Goal: Transaction & Acquisition: Purchase product/service

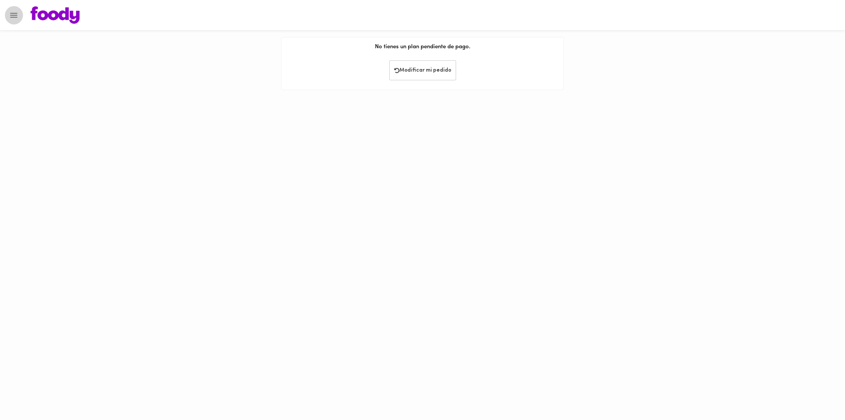
click at [15, 16] on icon "Menu" at bounding box center [13, 15] width 9 height 9
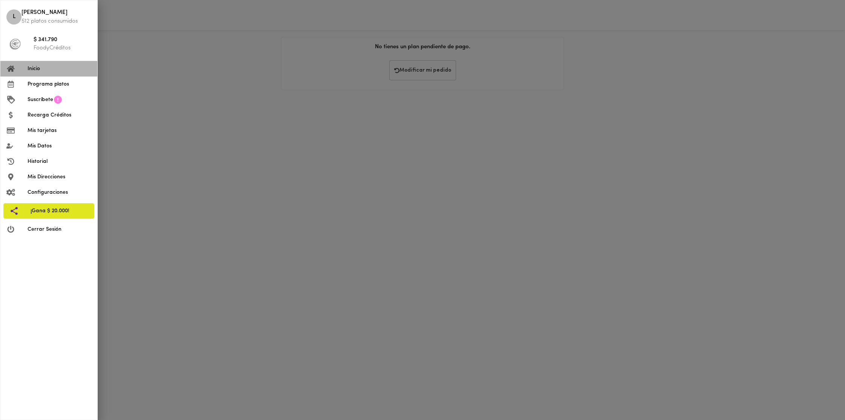
click at [47, 71] on span "Inicio" at bounding box center [60, 69] width 64 height 8
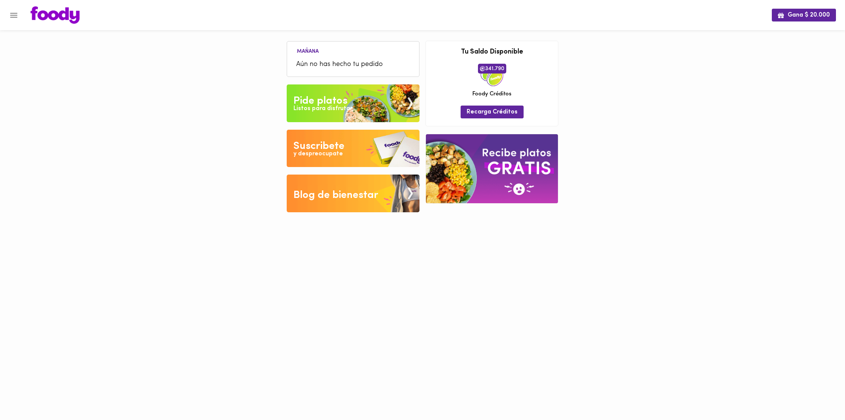
click at [311, 105] on div "Listos para disfrutar" at bounding box center [322, 108] width 59 height 9
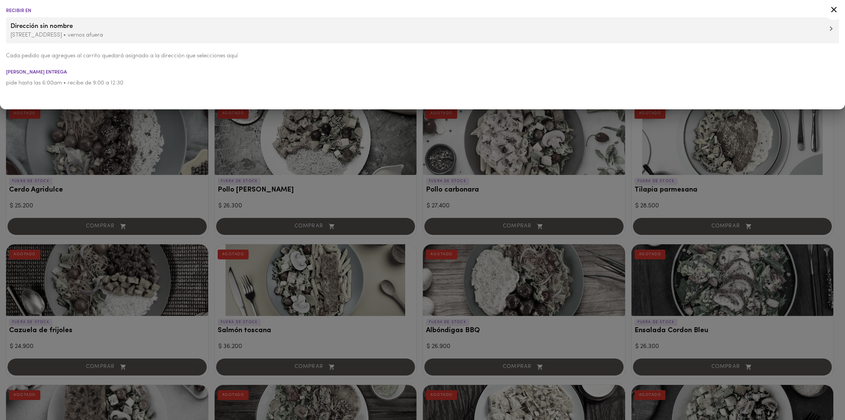
click at [333, 158] on div at bounding box center [422, 210] width 845 height 420
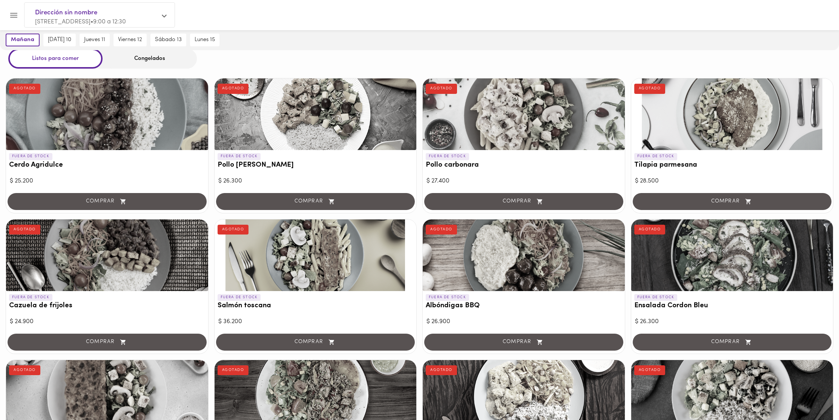
scroll to position [24, 0]
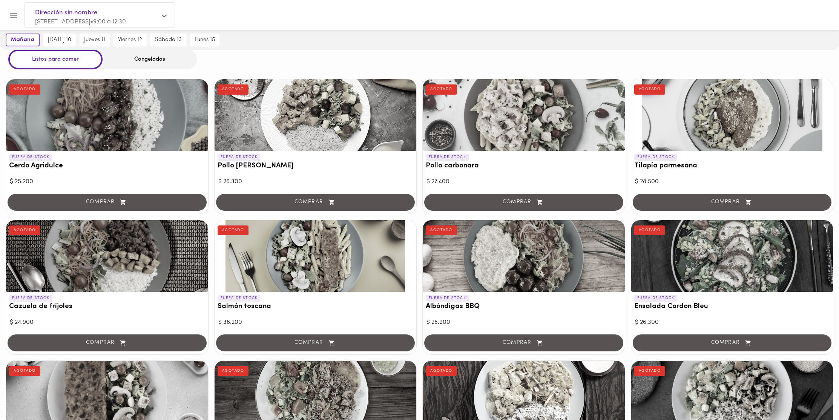
click at [130, 58] on div "Congelados" at bounding box center [150, 59] width 94 height 20
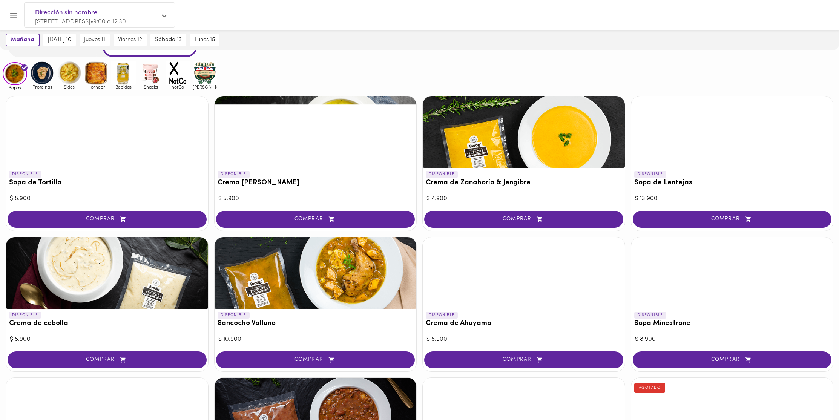
scroll to position [37, 0]
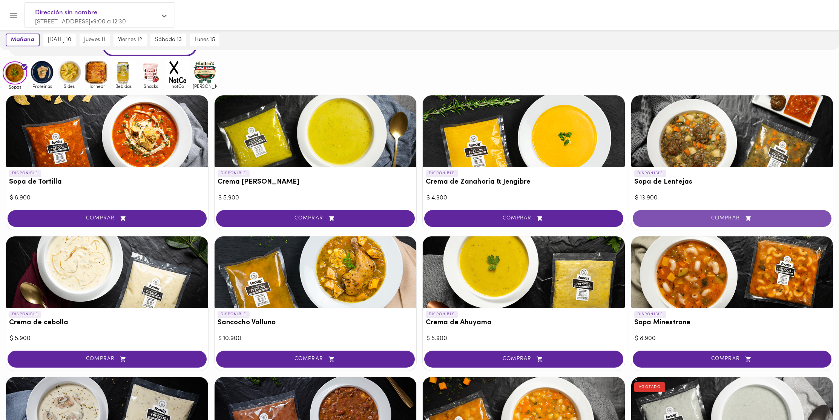
click at [730, 218] on span "COMPRAR" at bounding box center [732, 218] width 180 height 6
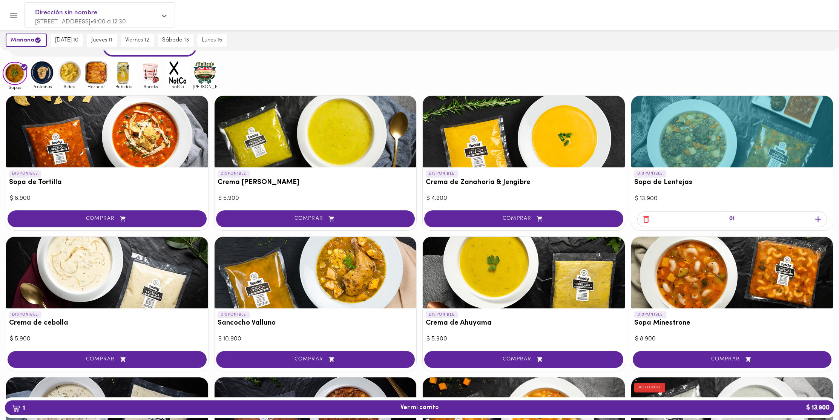
scroll to position [38, 0]
click at [60, 39] on span "[DATE] 10" at bounding box center [66, 40] width 23 height 7
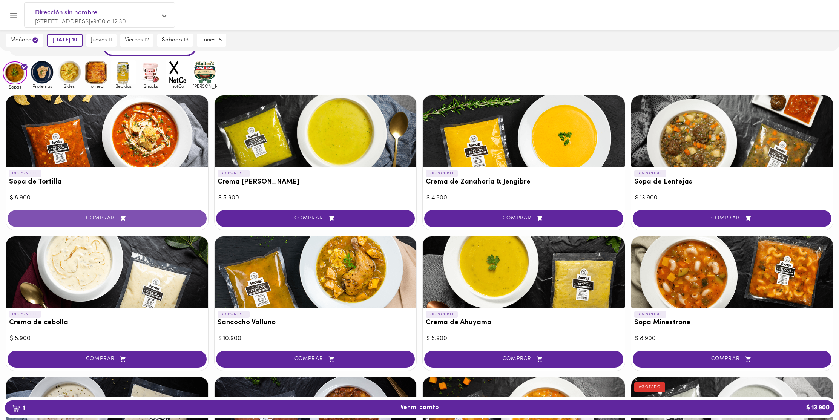
click at [150, 215] on span "COMPRAR" at bounding box center [107, 218] width 180 height 6
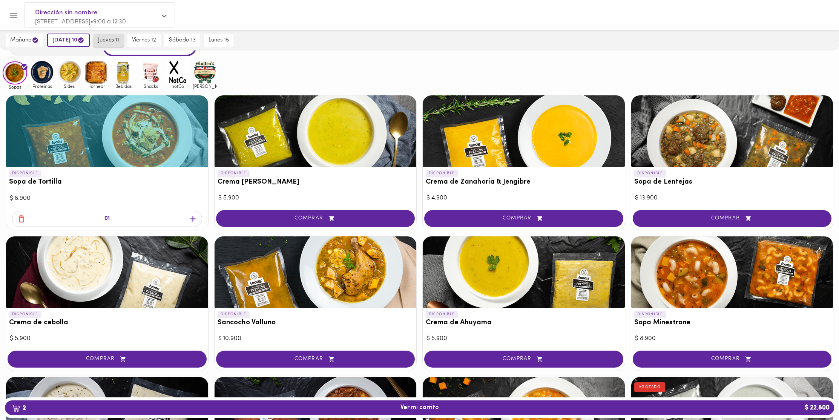
click at [112, 41] on span "jueves 11" at bounding box center [108, 40] width 21 height 7
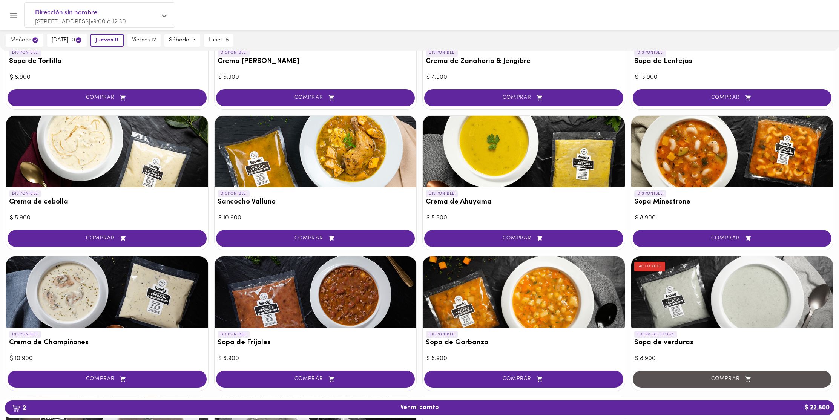
scroll to position [158, 0]
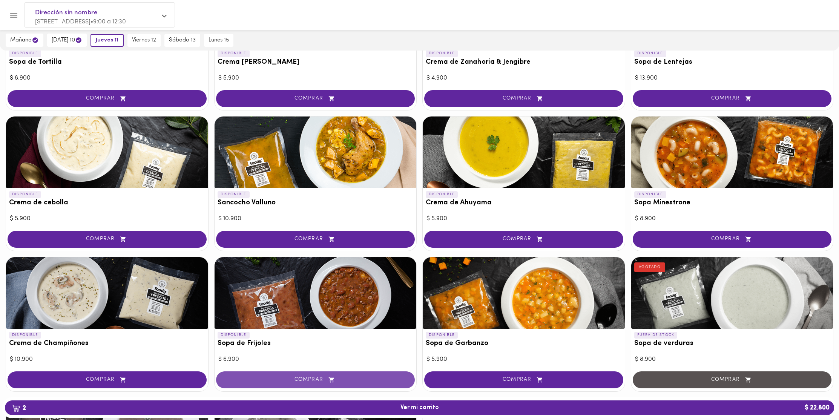
click at [316, 381] on span "COMPRAR" at bounding box center [316, 380] width 180 height 6
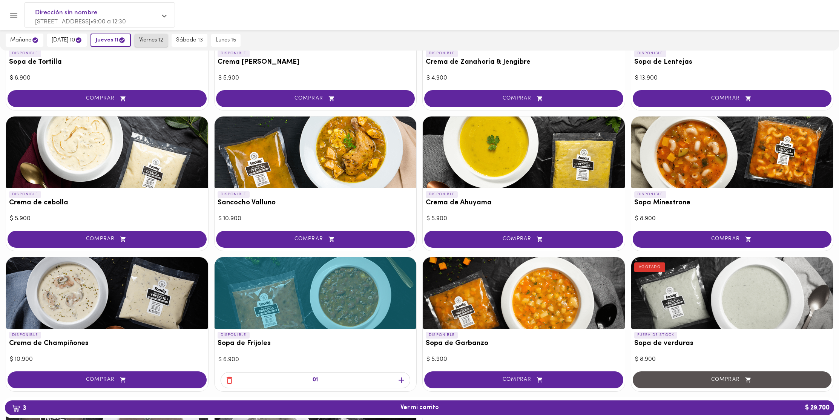
click at [160, 38] on span "viernes 12" at bounding box center [151, 40] width 24 height 7
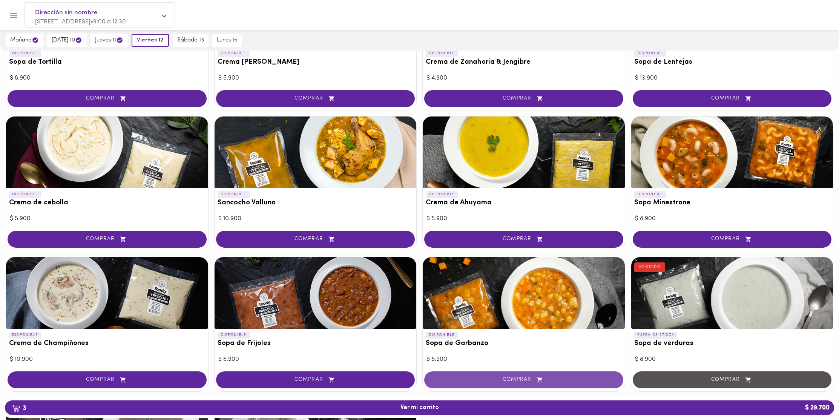
click at [571, 381] on span "COMPRAR" at bounding box center [524, 380] width 180 height 6
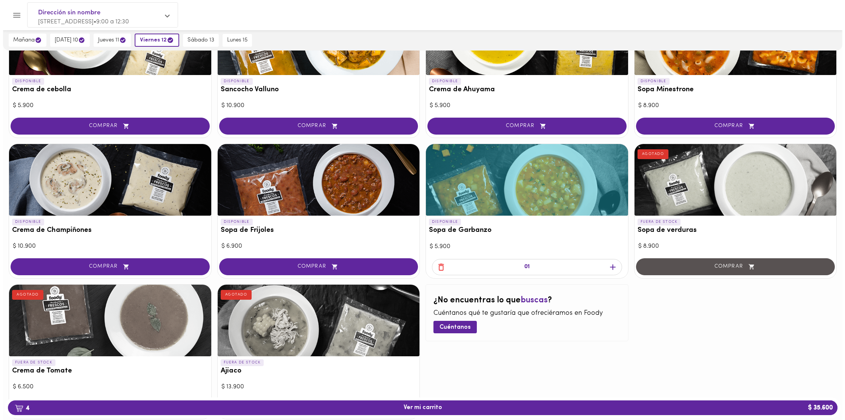
scroll to position [246, 0]
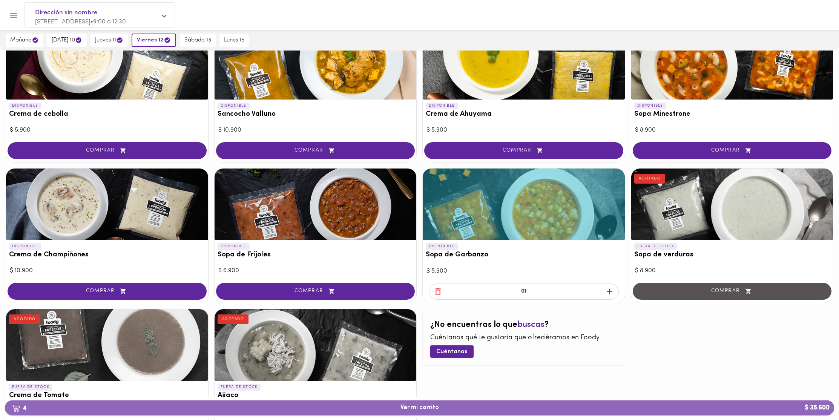
click at [546, 407] on span "4 Ver mi carrito $ 35.600" at bounding box center [419, 407] width 817 height 7
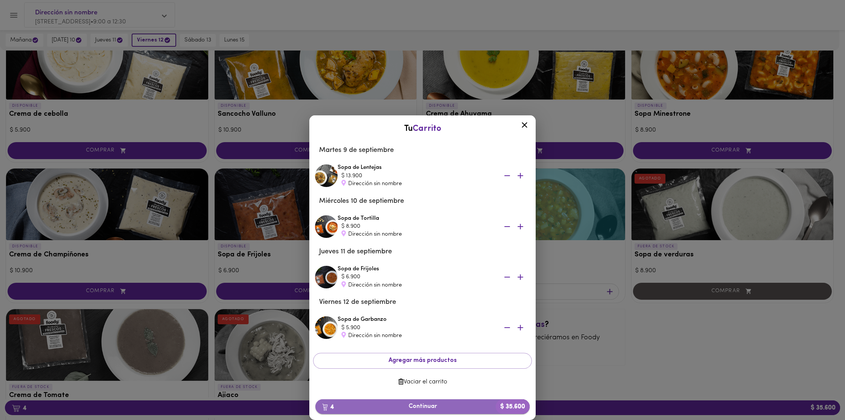
click at [434, 408] on span "4 Continuar $ 35.600" at bounding box center [422, 406] width 202 height 7
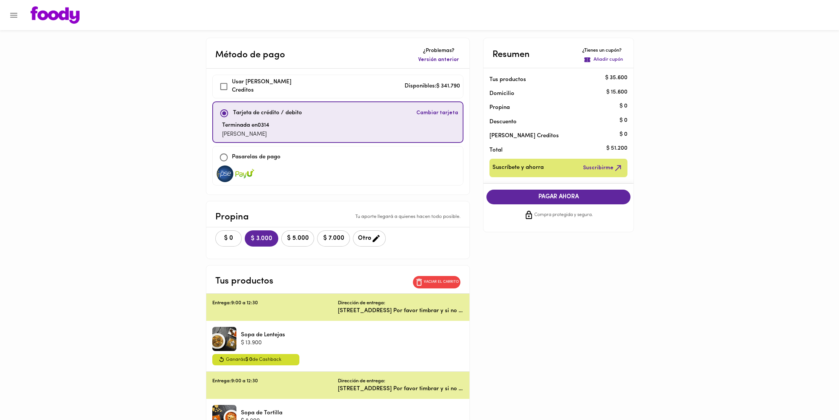
checkbox input "true"
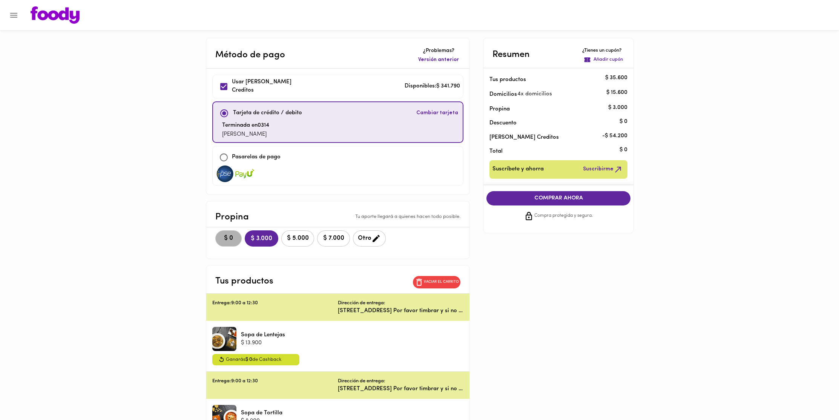
click at [227, 242] on button "$ 0" at bounding box center [228, 238] width 26 height 16
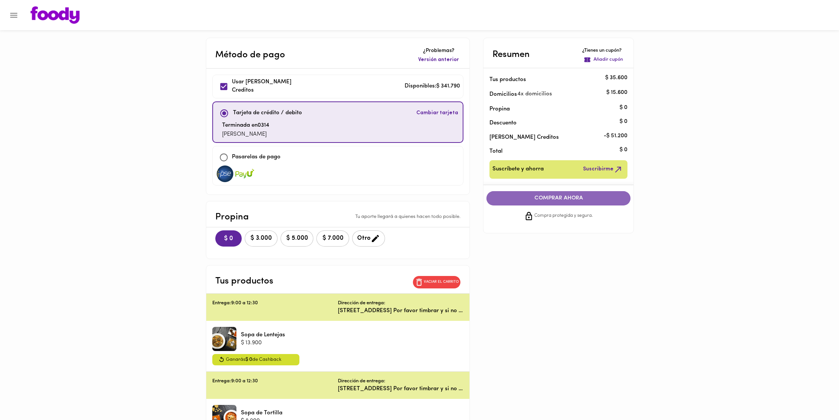
click at [605, 200] on span "COMPRAR AHORA" at bounding box center [558, 198] width 129 height 7
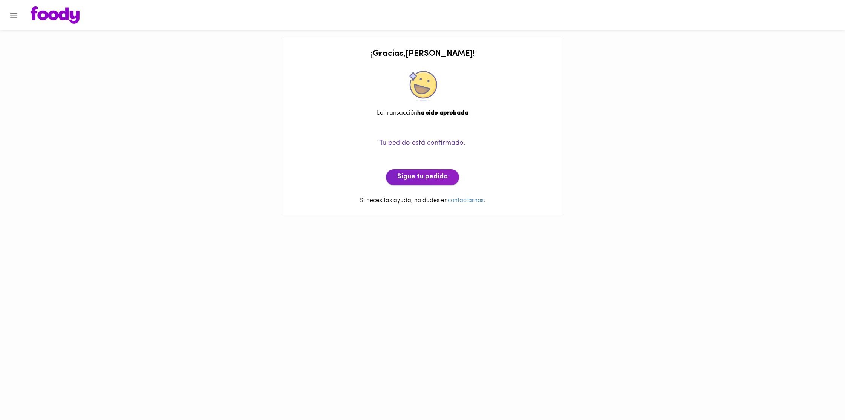
click at [436, 175] on span "Sigue tu pedido" at bounding box center [422, 177] width 51 height 8
